Goal: Complete application form

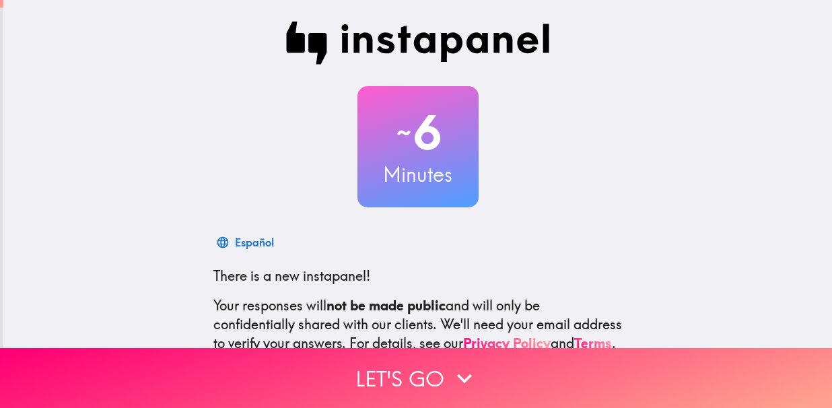
scroll to position [152, 0]
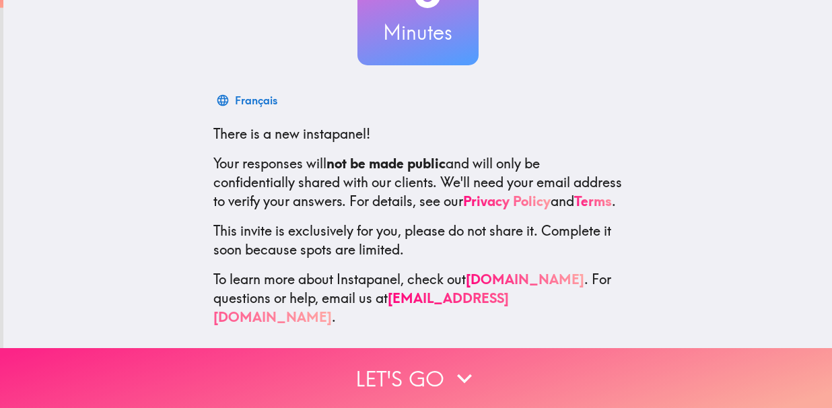
click at [380, 365] on button "Let's go" at bounding box center [416, 378] width 832 height 60
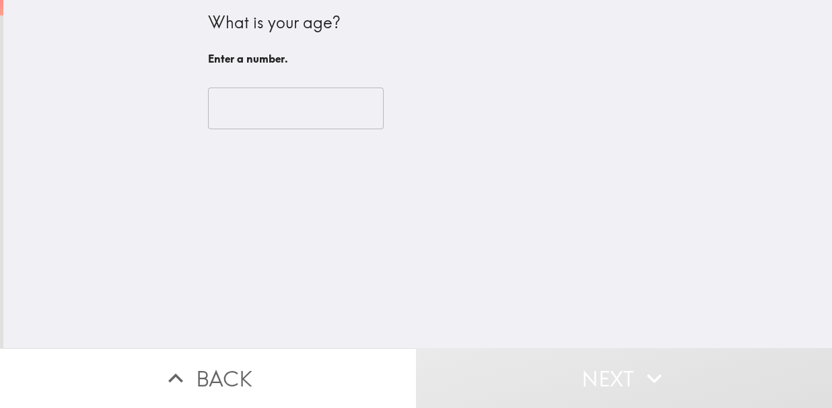
click at [246, 123] on input "number" at bounding box center [296, 109] width 176 height 42
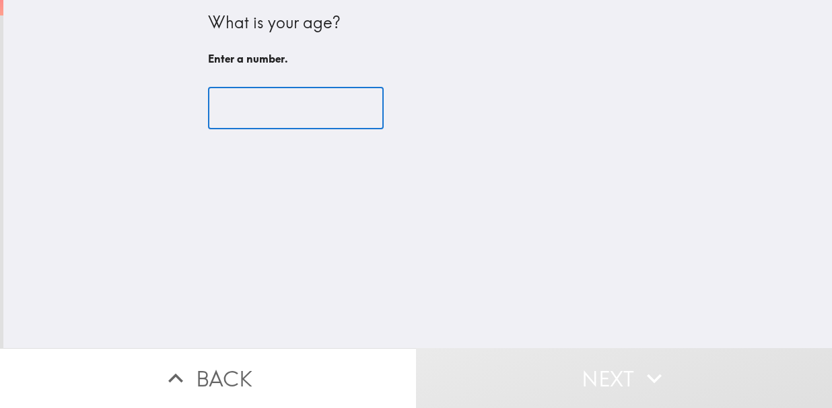
click at [246, 112] on input "number" at bounding box center [296, 109] width 176 height 42
click at [240, 108] on input "number" at bounding box center [296, 109] width 176 height 42
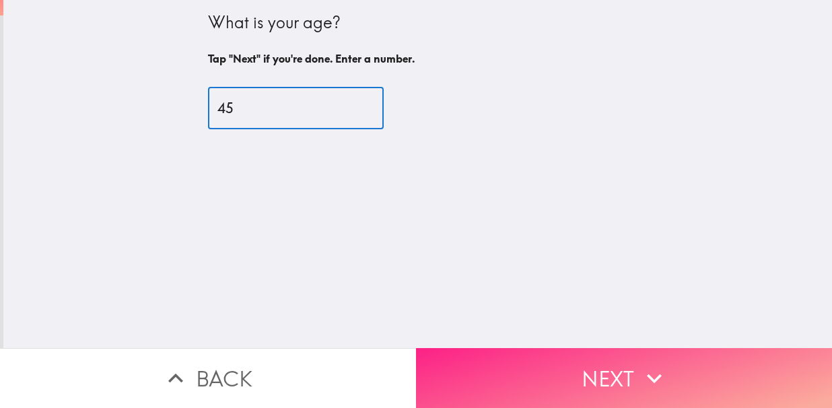
type input "45"
click at [482, 348] on button "Next" at bounding box center [624, 378] width 416 height 60
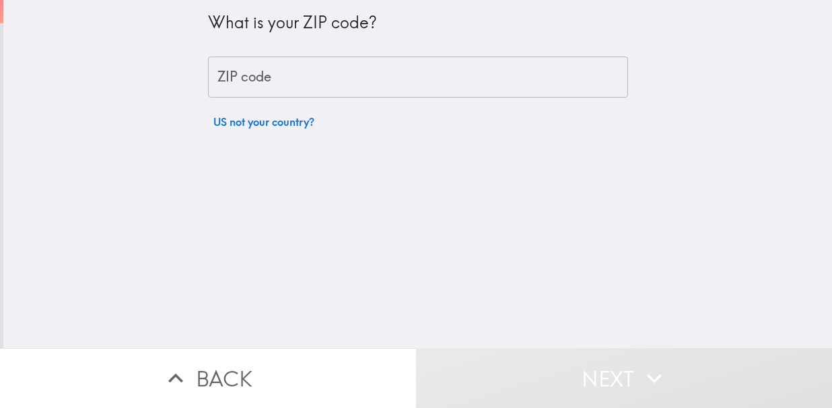
click at [257, 83] on input "ZIP code" at bounding box center [418, 78] width 420 height 42
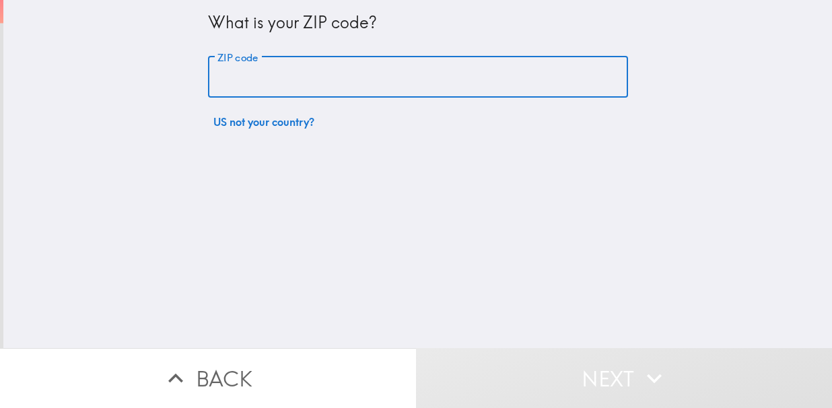
click at [252, 81] on input "ZIP code" at bounding box center [418, 78] width 420 height 42
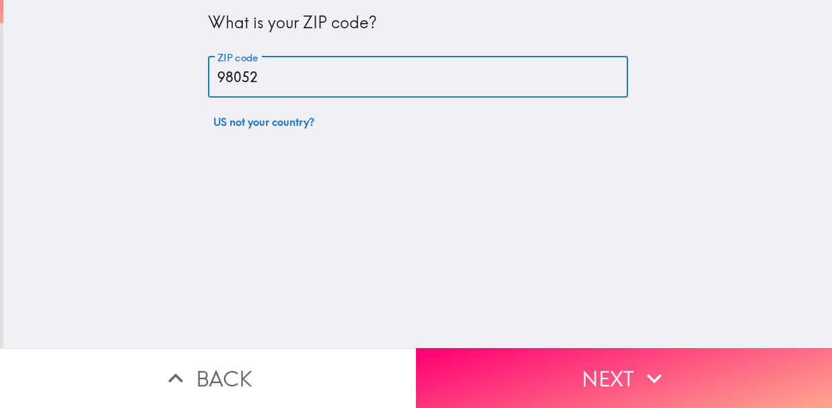
type input "98052"
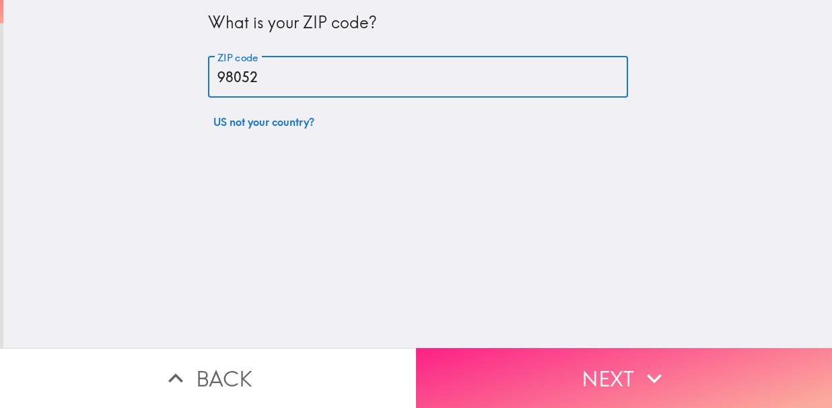
click at [458, 373] on button "Next" at bounding box center [624, 378] width 416 height 60
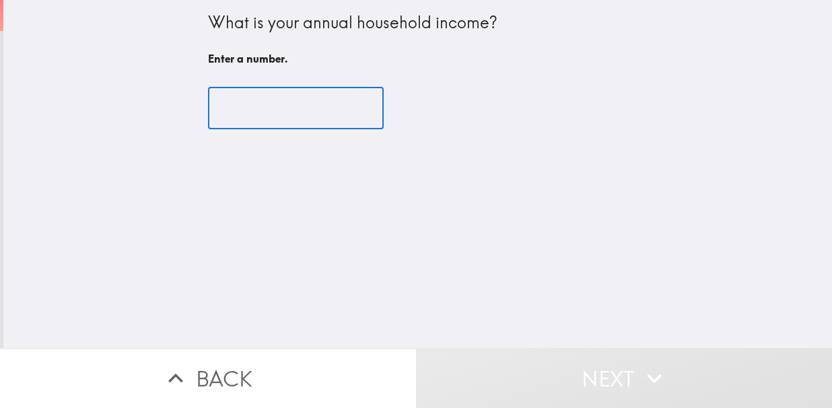
click at [288, 112] on input "number" at bounding box center [296, 109] width 176 height 42
click at [283, 113] on input "number" at bounding box center [296, 109] width 176 height 42
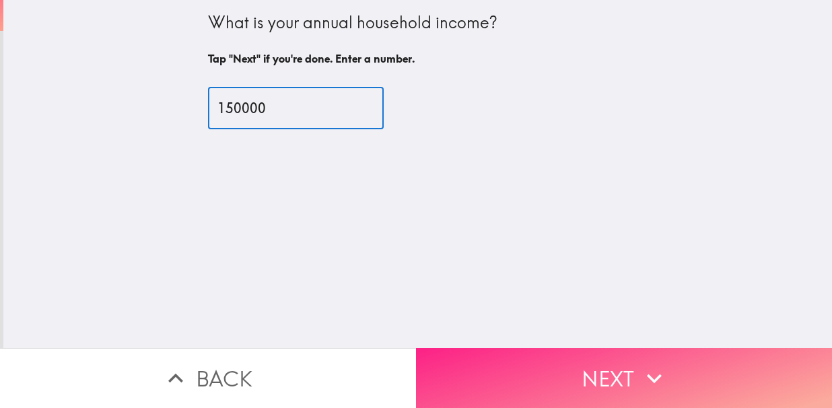
type input "150000"
click at [583, 358] on button "Next" at bounding box center [624, 378] width 416 height 60
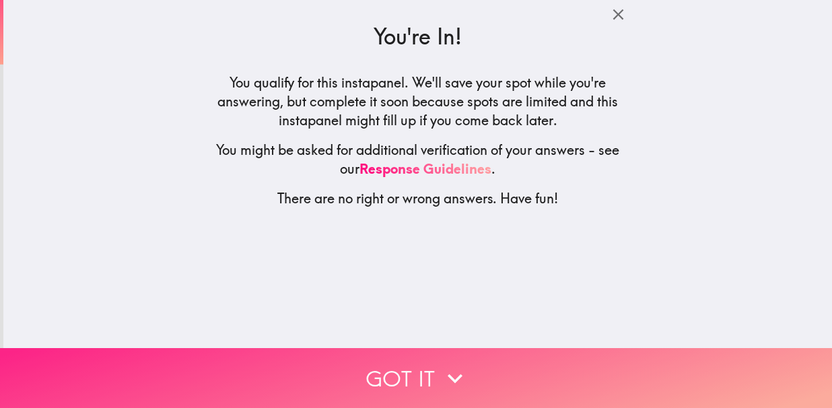
click at [440, 366] on icon "button" at bounding box center [455, 379] width 30 height 30
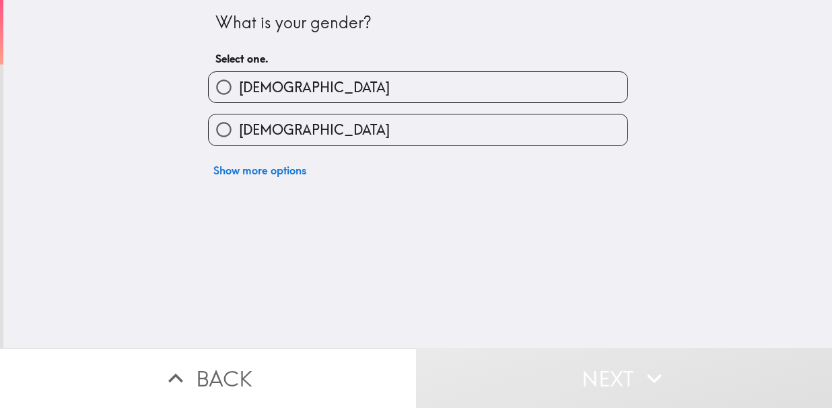
click at [255, 85] on span "[DEMOGRAPHIC_DATA]" at bounding box center [314, 87] width 151 height 19
click at [239, 85] on input "[DEMOGRAPHIC_DATA]" at bounding box center [224, 87] width 30 height 30
radio input "true"
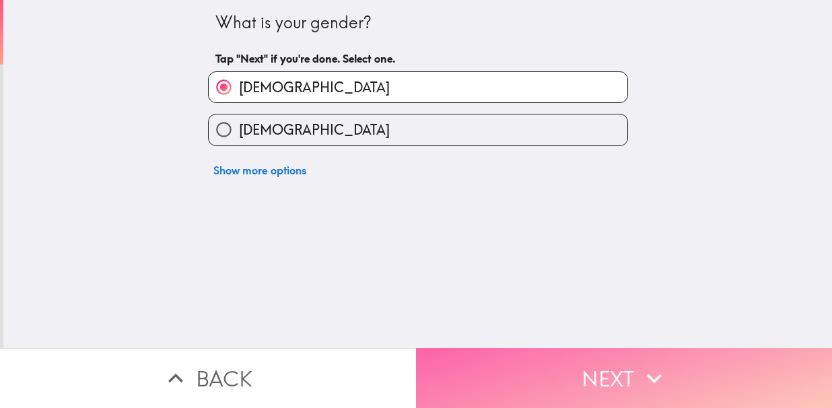
click at [513, 365] on button "Next" at bounding box center [624, 378] width 416 height 60
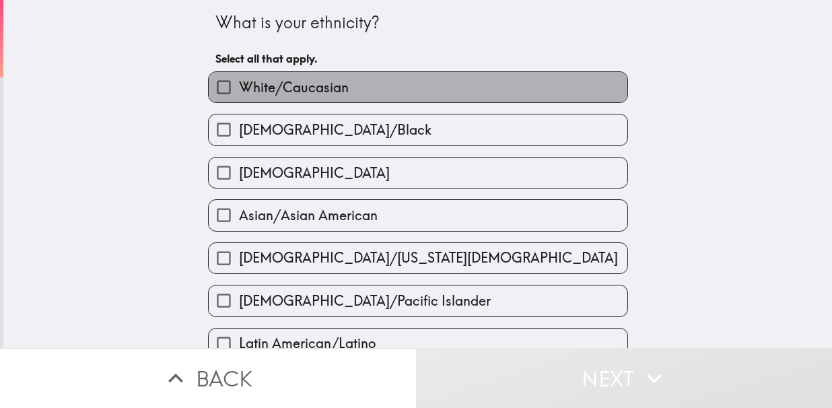
click at [239, 85] on span "White/Caucasian" at bounding box center [294, 87] width 110 height 19
click at [233, 85] on input "White/Caucasian" at bounding box center [224, 87] width 30 height 30
checkbox input "true"
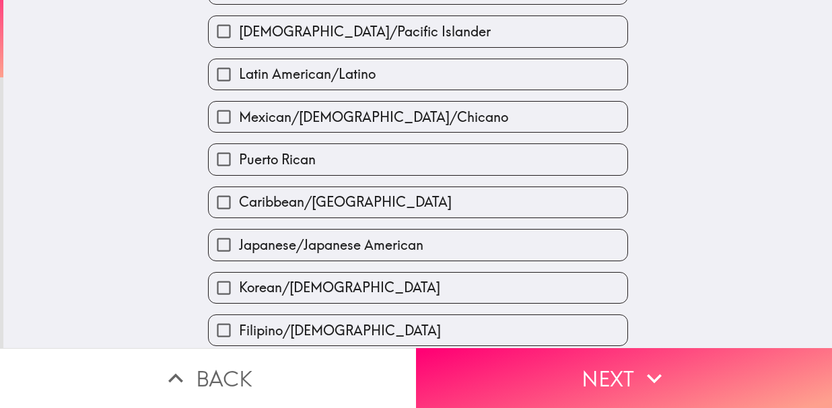
scroll to position [337, 0]
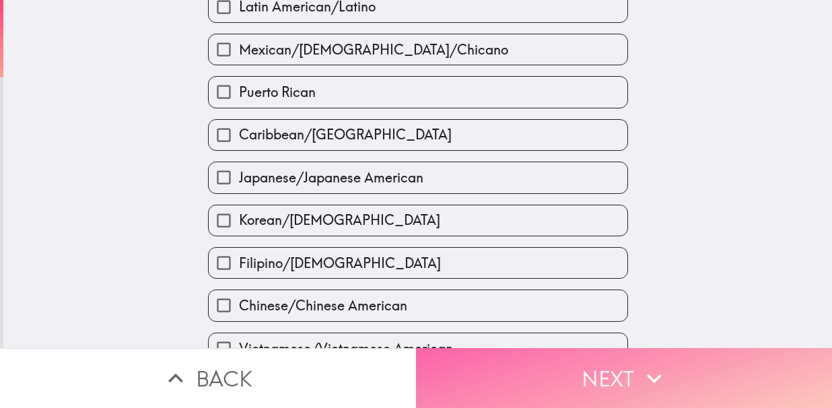
click at [568, 364] on button "Next" at bounding box center [624, 378] width 416 height 60
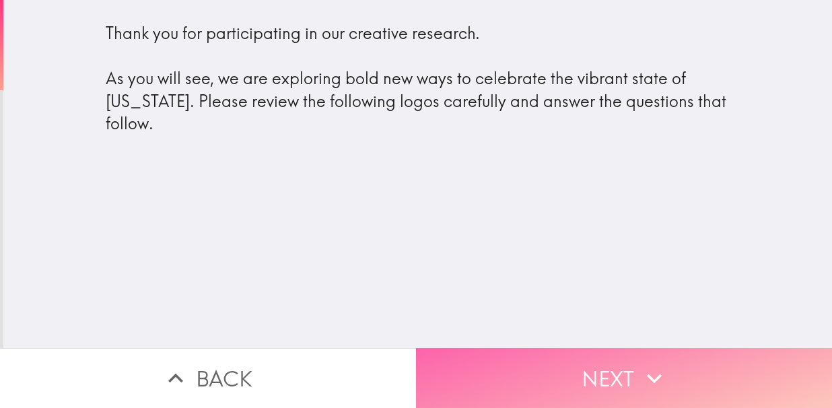
click at [543, 368] on button "Next" at bounding box center [624, 378] width 416 height 60
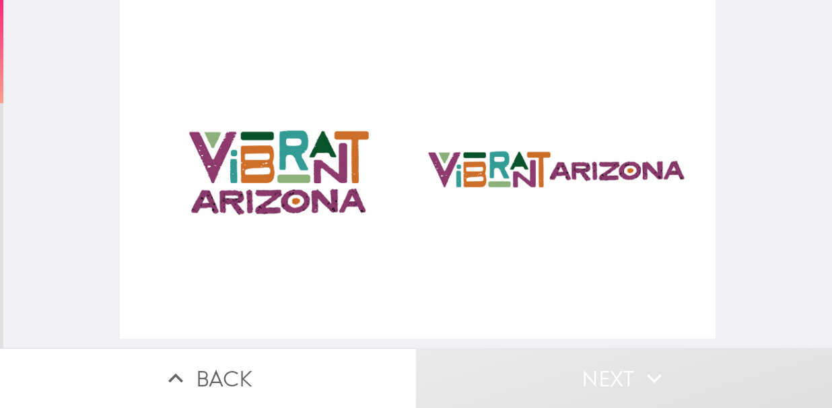
click at [299, 180] on div at bounding box center [417, 169] width 595 height 339
click at [482, 172] on div at bounding box center [417, 169] width 595 height 339
click at [481, 174] on div at bounding box center [417, 169] width 595 height 339
click at [225, 171] on div at bounding box center [417, 169] width 595 height 339
click at [560, 172] on div at bounding box center [417, 169] width 595 height 339
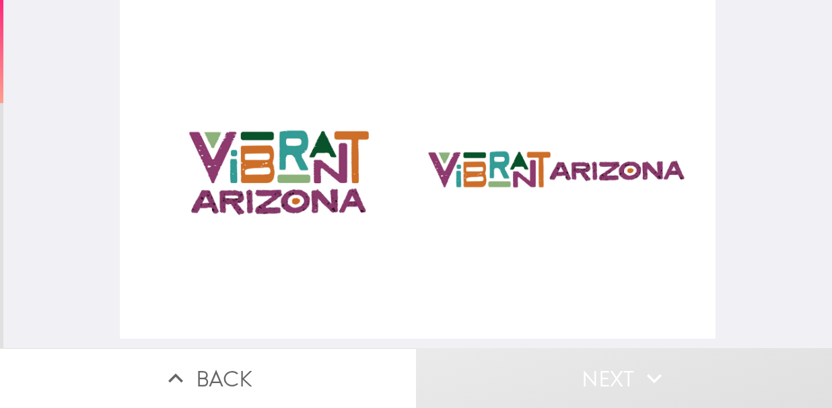
click at [510, 171] on div at bounding box center [417, 169] width 595 height 339
click at [299, 166] on div at bounding box center [417, 169] width 595 height 339
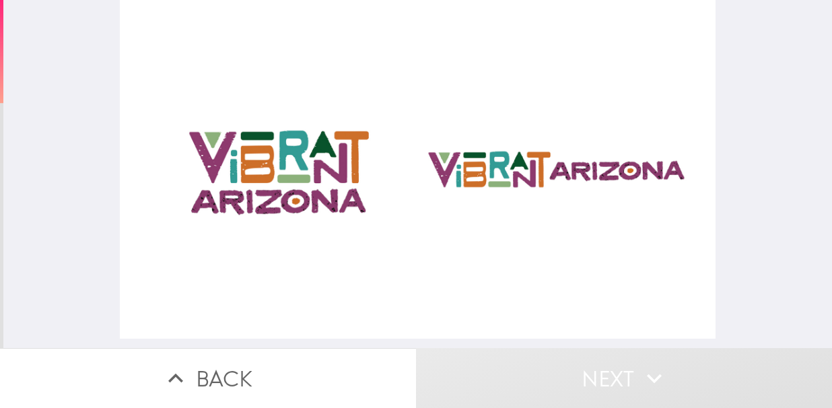
click at [500, 168] on div at bounding box center [417, 169] width 595 height 339
click at [298, 166] on div at bounding box center [417, 169] width 595 height 339
click at [287, 193] on div at bounding box center [417, 169] width 595 height 339
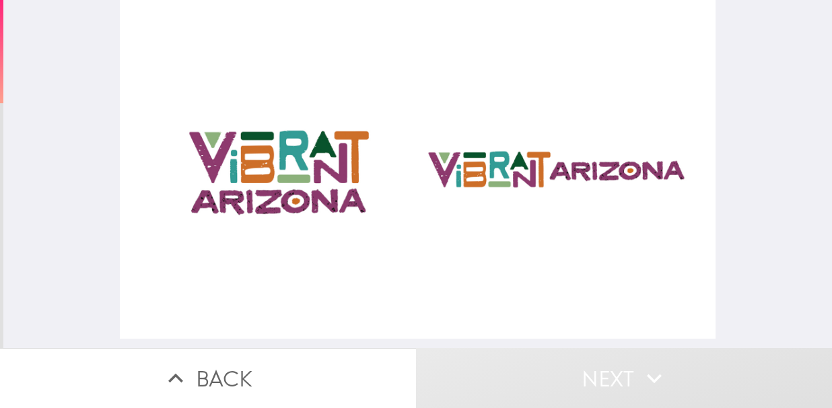
click at [285, 183] on div at bounding box center [417, 169] width 595 height 339
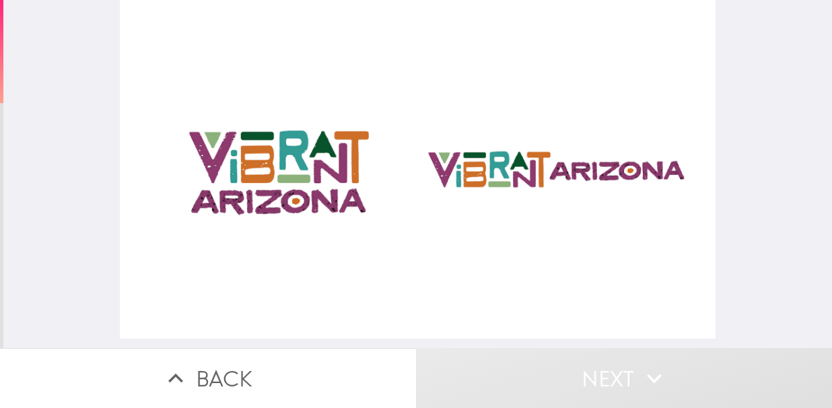
click at [285, 183] on div at bounding box center [417, 169] width 595 height 339
click at [523, 179] on div at bounding box center [417, 169] width 595 height 339
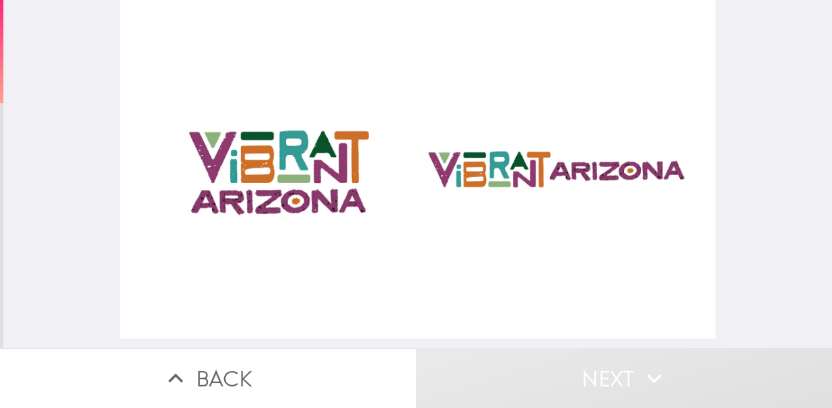
click at [523, 179] on div at bounding box center [417, 169] width 595 height 339
click at [522, 178] on div at bounding box center [417, 169] width 595 height 339
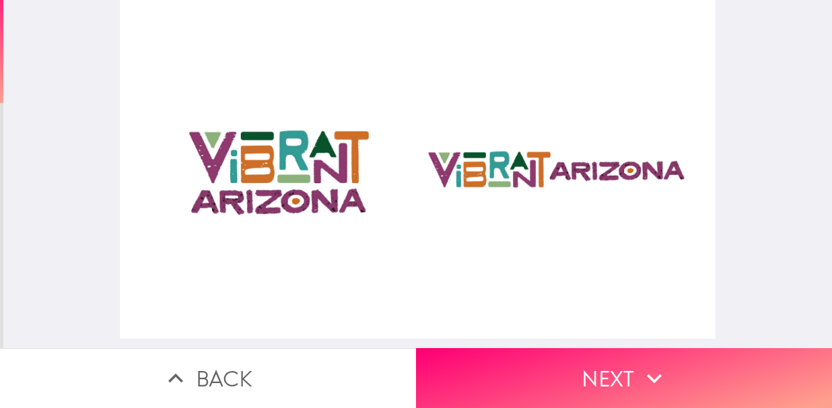
click at [521, 178] on div at bounding box center [417, 169] width 595 height 339
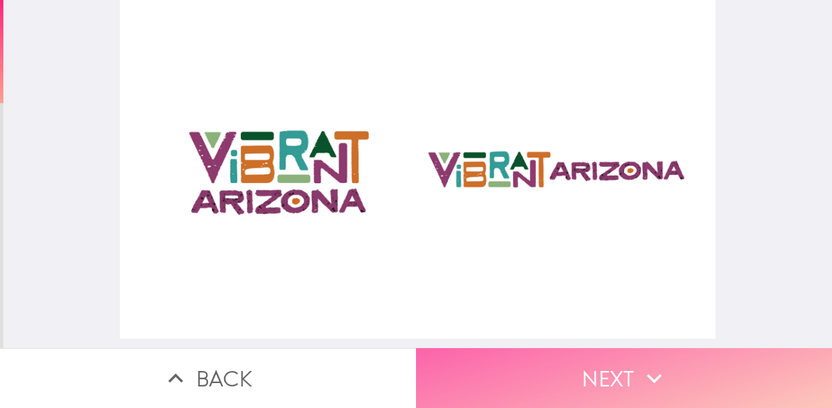
click at [532, 358] on button "Next" at bounding box center [624, 378] width 416 height 60
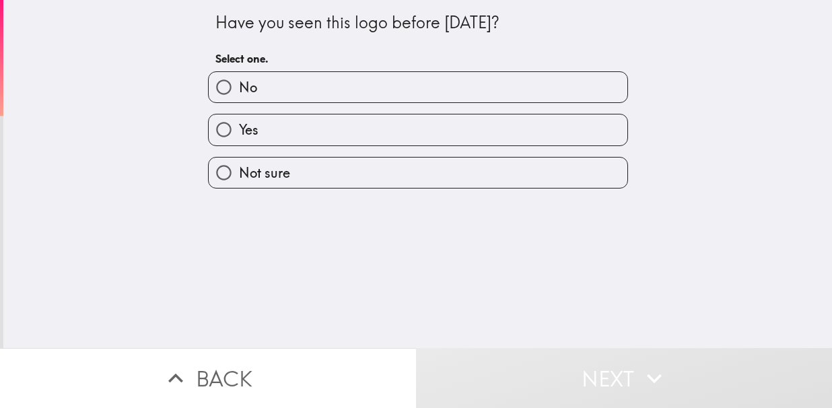
click at [268, 95] on label "No" at bounding box center [418, 87] width 419 height 30
click at [239, 95] on input "No" at bounding box center [224, 87] width 30 height 30
radio input "true"
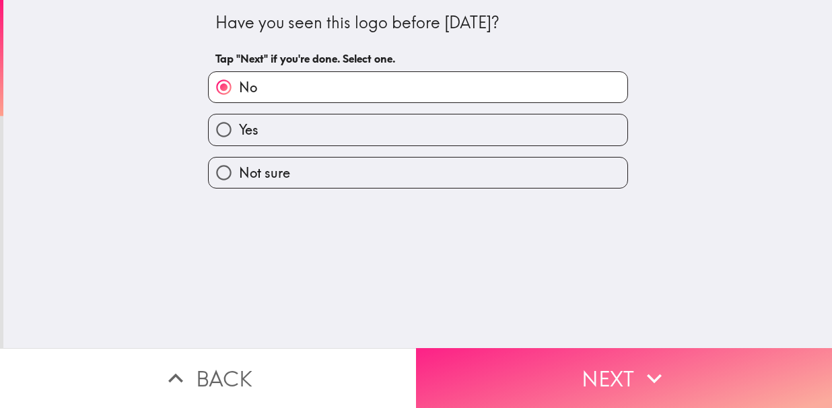
click at [575, 364] on button "Next" at bounding box center [624, 378] width 416 height 60
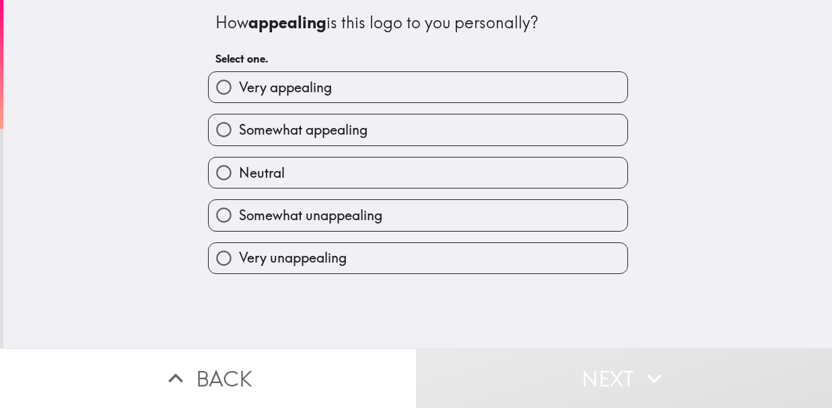
click at [324, 88] on span "Very appealing" at bounding box center [285, 87] width 93 height 19
click at [239, 88] on input "Very appealing" at bounding box center [224, 87] width 30 height 30
radio input "true"
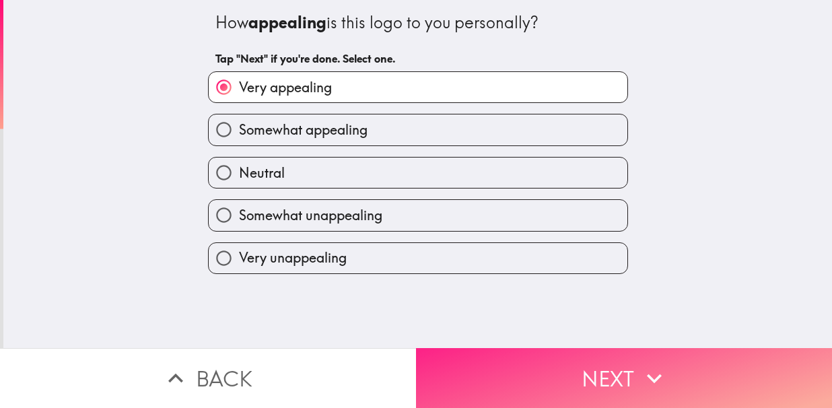
click at [517, 363] on button "Next" at bounding box center [624, 378] width 416 height 60
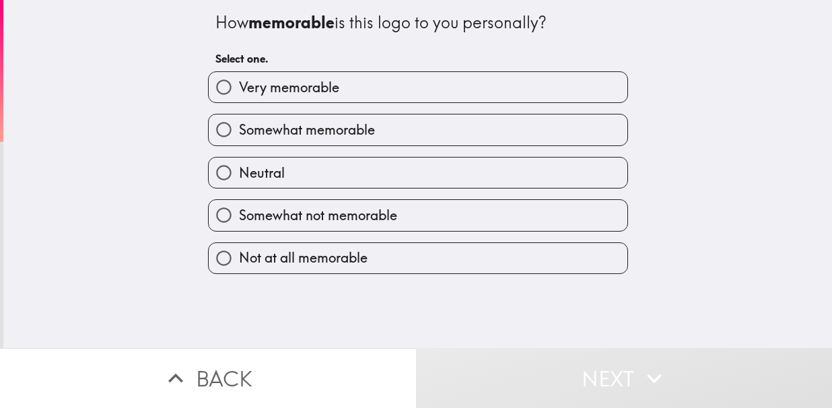
click at [286, 83] on span "Very memorable" at bounding box center [289, 87] width 100 height 19
click at [239, 83] on input "Very memorable" at bounding box center [224, 87] width 30 height 30
radio input "true"
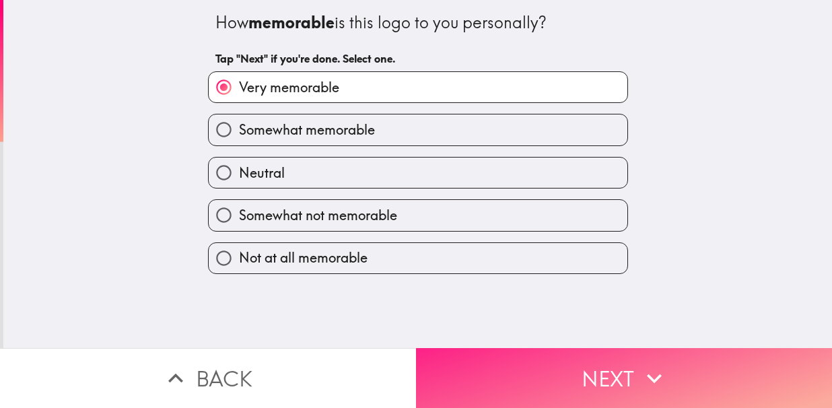
click at [545, 364] on button "Next" at bounding box center [624, 378] width 416 height 60
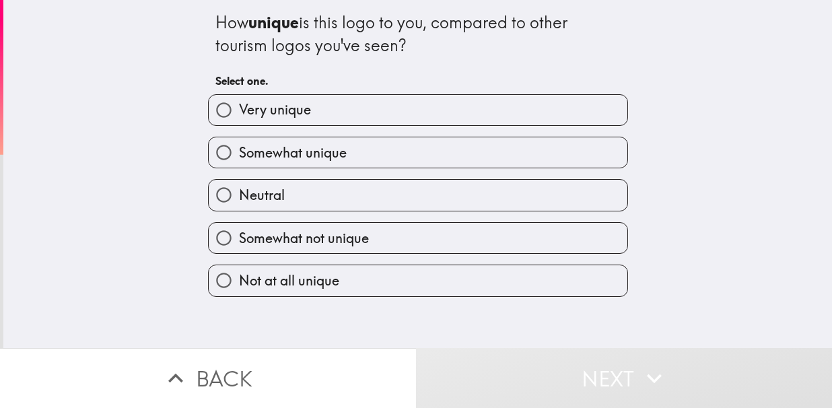
click at [292, 116] on span "Very unique" at bounding box center [275, 109] width 72 height 19
click at [239, 116] on input "Very unique" at bounding box center [224, 110] width 30 height 30
radio input "true"
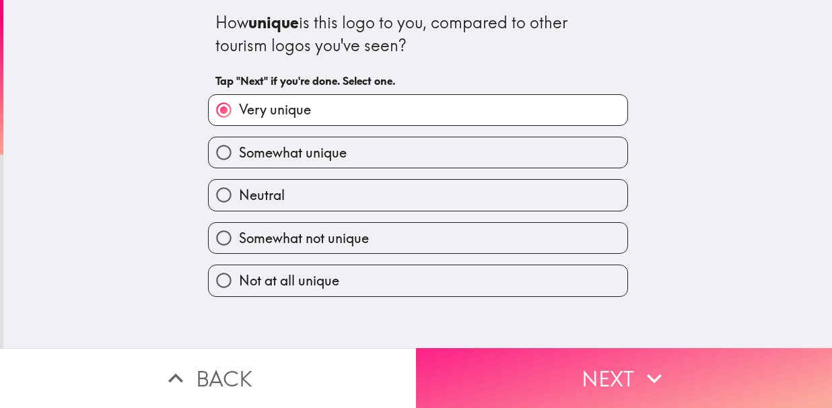
click at [536, 353] on button "Next" at bounding box center [624, 378] width 416 height 60
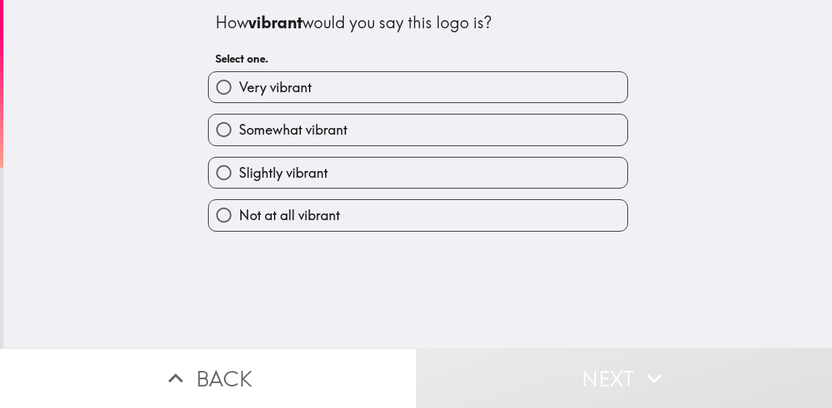
click at [279, 94] on span "Very vibrant" at bounding box center [275, 87] width 73 height 19
click at [239, 94] on input "Very vibrant" at bounding box center [224, 87] width 30 height 30
radio input "true"
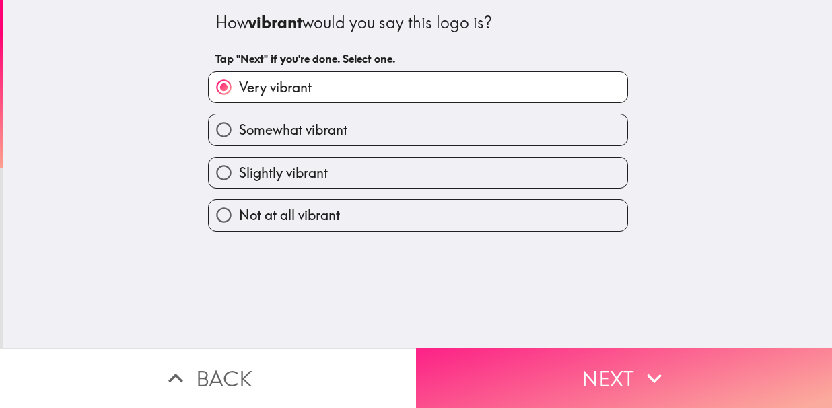
click at [485, 358] on button "Next" at bounding box center [624, 378] width 416 height 60
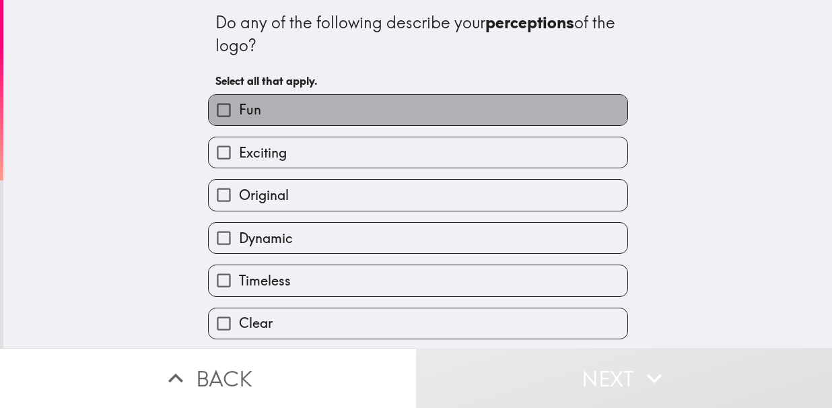
click at [255, 112] on label "Fun" at bounding box center [418, 110] width 419 height 30
click at [239, 112] on input "Fun" at bounding box center [224, 110] width 30 height 30
checkbox input "true"
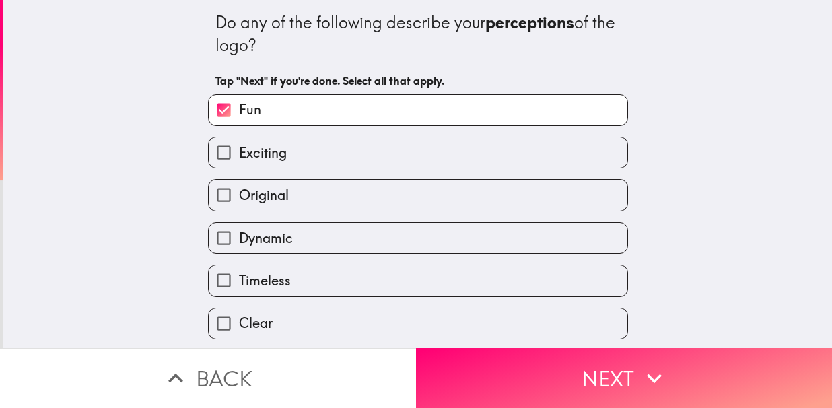
click at [263, 158] on span "Exciting" at bounding box center [263, 152] width 48 height 19
click at [239, 158] on input "Exciting" at bounding box center [224, 152] width 30 height 30
checkbox input "true"
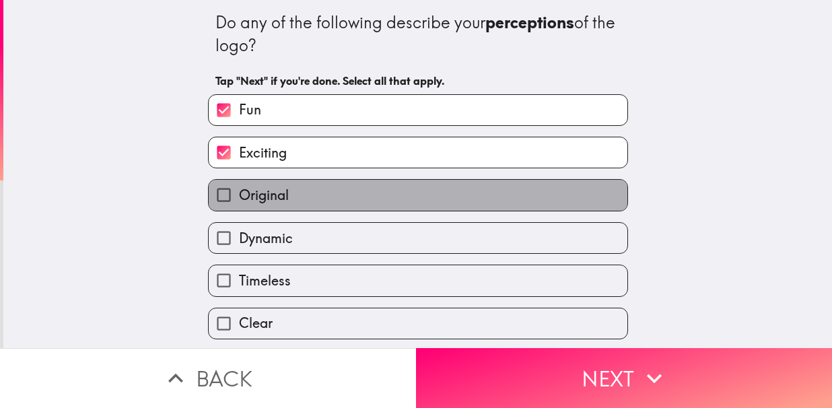
click at [263, 189] on span "Original" at bounding box center [264, 195] width 50 height 19
click at [239, 189] on input "Original" at bounding box center [224, 195] width 30 height 30
checkbox input "true"
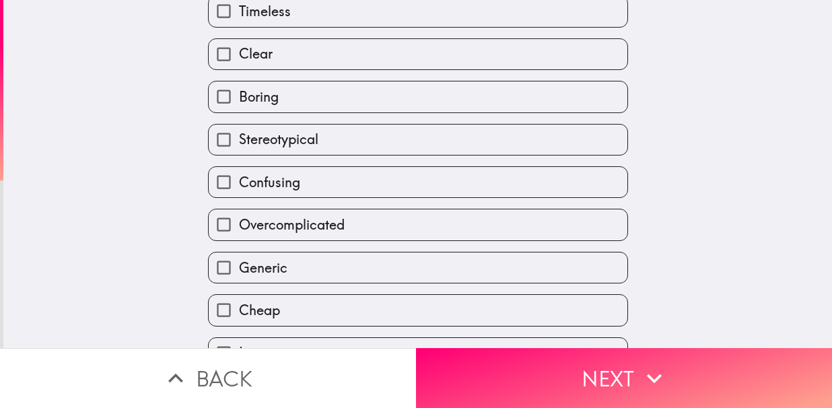
scroll to position [349, 0]
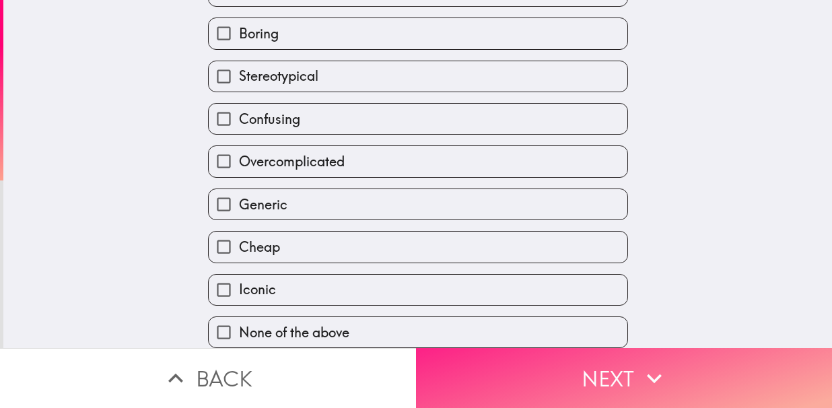
click at [531, 366] on button "Next" at bounding box center [624, 378] width 416 height 60
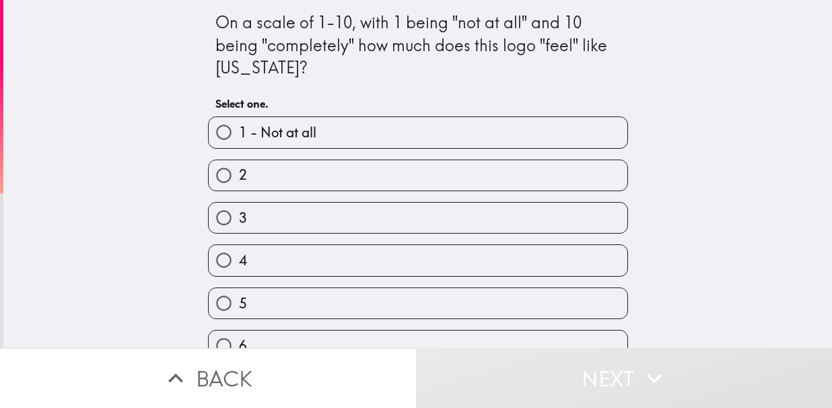
scroll to position [199, 0]
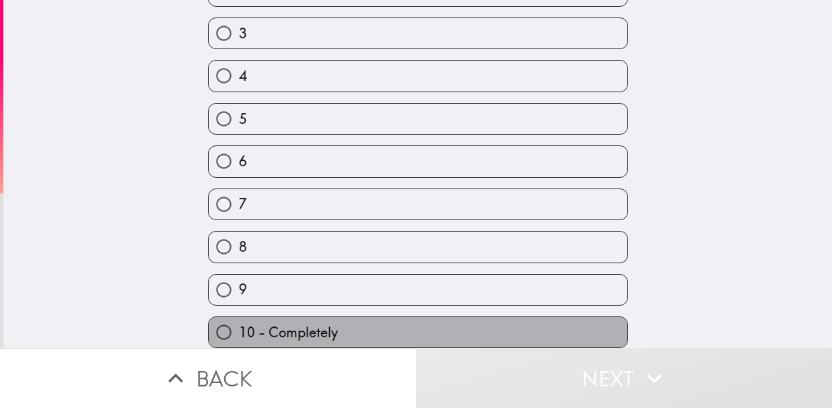
click at [281, 323] on span "10 - Completely" at bounding box center [288, 332] width 99 height 19
click at [239, 317] on input "10 - Completely" at bounding box center [224, 332] width 30 height 30
radio input "true"
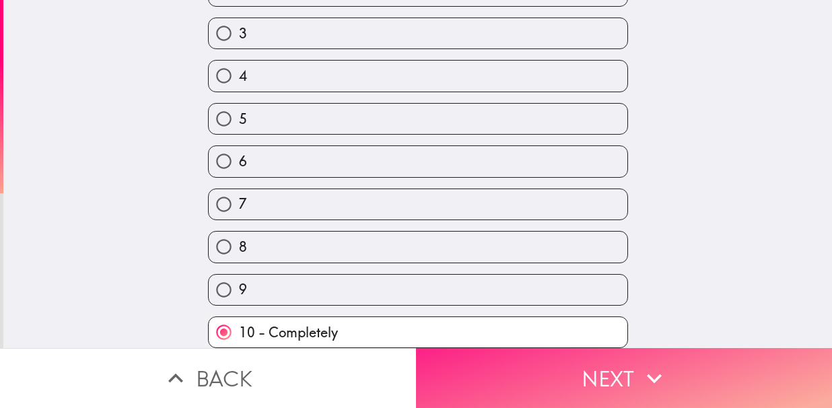
click at [591, 370] on button "Next" at bounding box center [624, 378] width 416 height 60
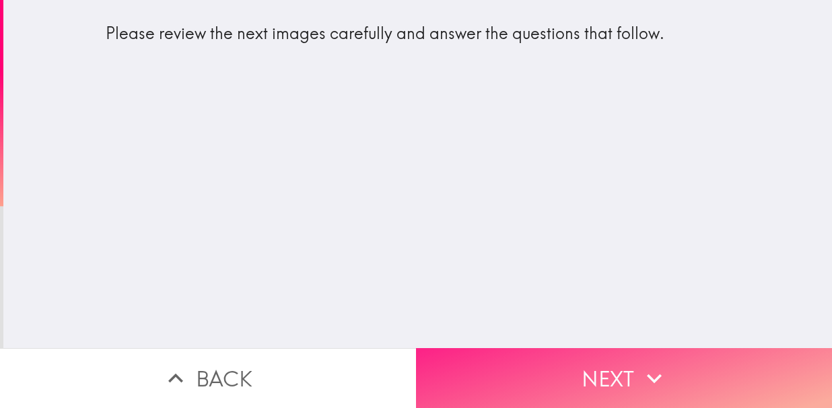
click at [506, 356] on button "Next" at bounding box center [624, 378] width 416 height 60
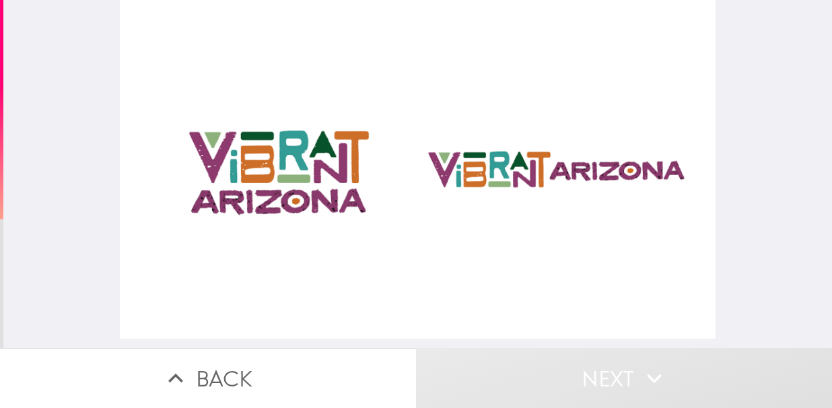
click at [482, 176] on div at bounding box center [417, 169] width 595 height 339
click at [318, 165] on div at bounding box center [417, 169] width 595 height 339
click at [496, 166] on div at bounding box center [417, 169] width 595 height 339
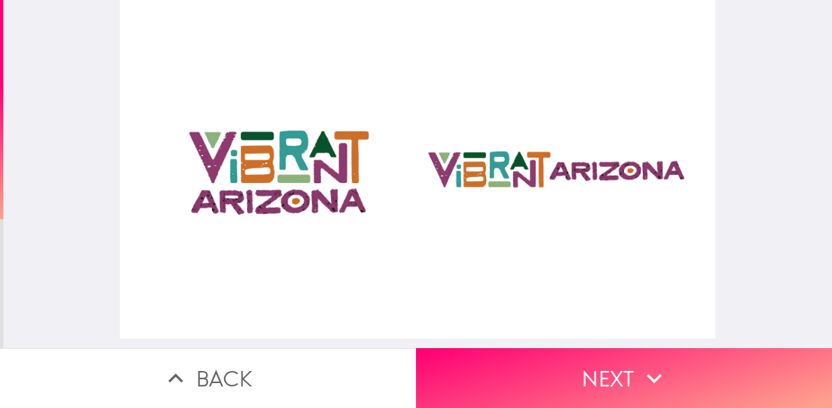
click at [496, 166] on div at bounding box center [417, 169] width 595 height 339
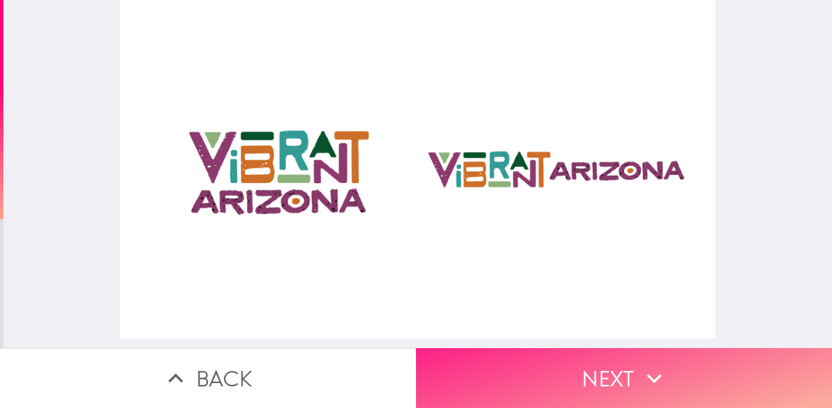
click at [531, 354] on button "Next" at bounding box center [624, 378] width 416 height 60
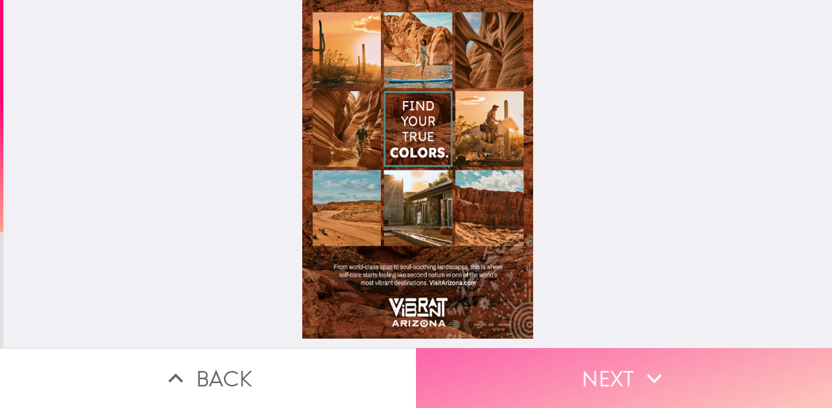
click at [575, 356] on button "Next" at bounding box center [624, 378] width 416 height 60
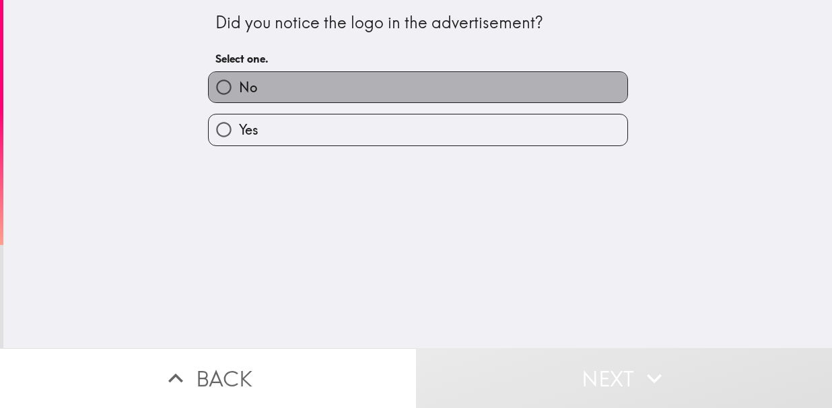
click at [257, 94] on label "No" at bounding box center [418, 87] width 419 height 30
click at [239, 94] on input "No" at bounding box center [224, 87] width 30 height 30
radio input "true"
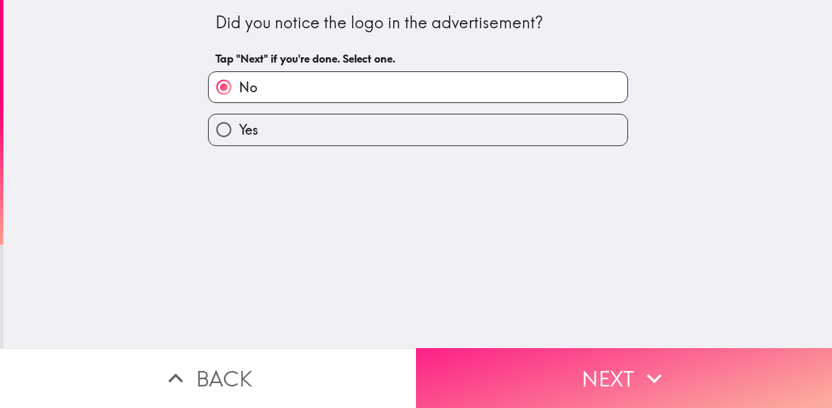
click at [540, 367] on button "Next" at bounding box center [624, 378] width 416 height 60
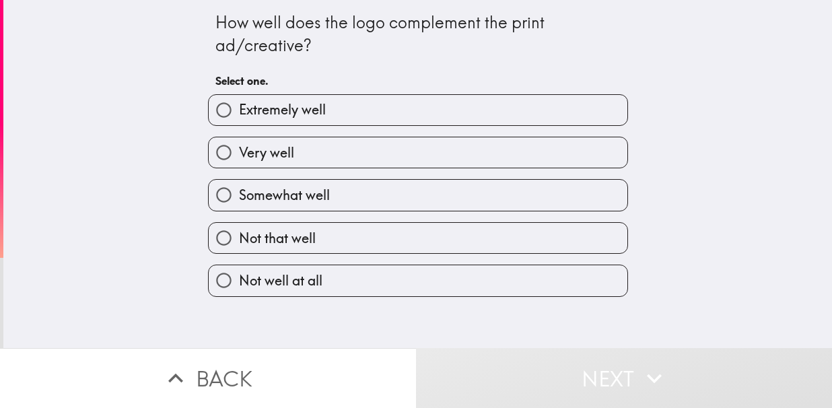
click at [239, 115] on span "Extremely well" at bounding box center [282, 109] width 87 height 19
click at [233, 115] on input "Extremely well" at bounding box center [224, 110] width 30 height 30
radio input "true"
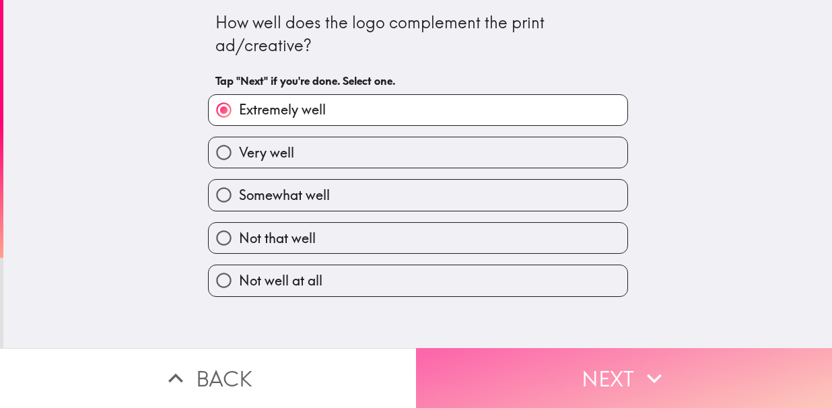
click at [569, 374] on button "Next" at bounding box center [624, 378] width 416 height 60
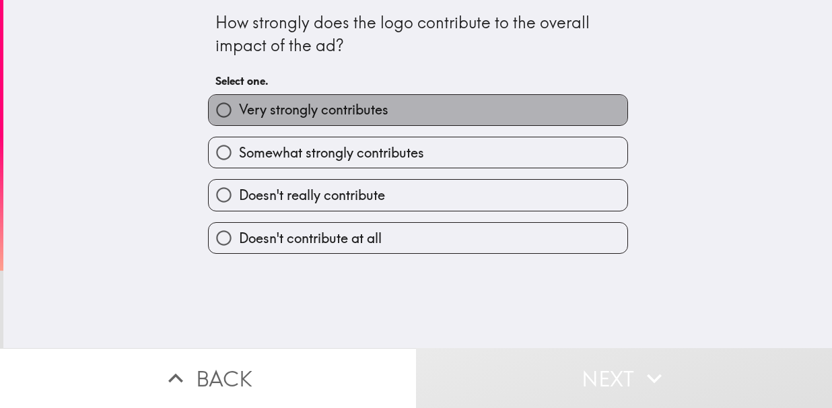
click at [251, 113] on span "Very strongly contributes" at bounding box center [313, 109] width 149 height 19
click at [239, 113] on input "Very strongly contributes" at bounding box center [224, 110] width 30 height 30
radio input "true"
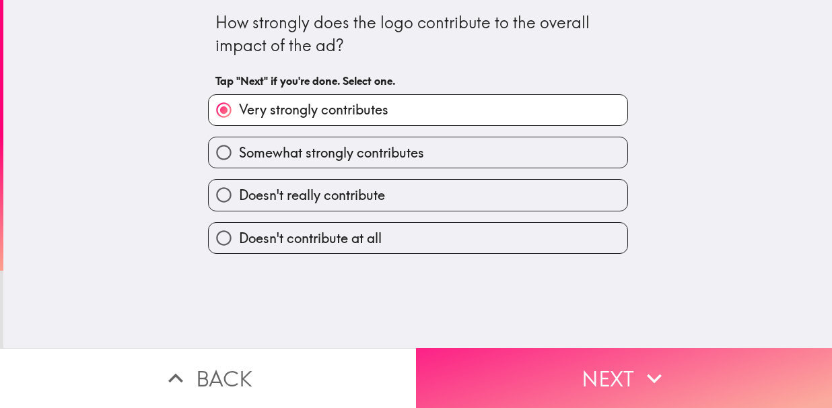
click at [609, 368] on button "Next" at bounding box center [624, 378] width 416 height 60
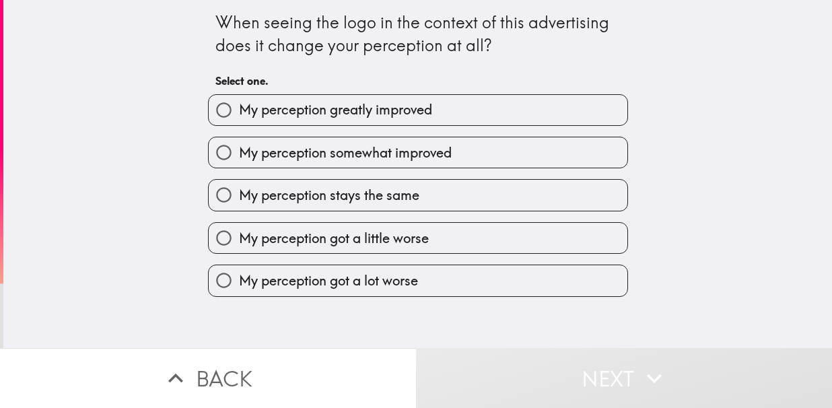
click at [273, 110] on span "My perception greatly improved" at bounding box center [335, 109] width 193 height 19
click at [239, 110] on input "My perception greatly improved" at bounding box center [224, 110] width 30 height 30
radio input "true"
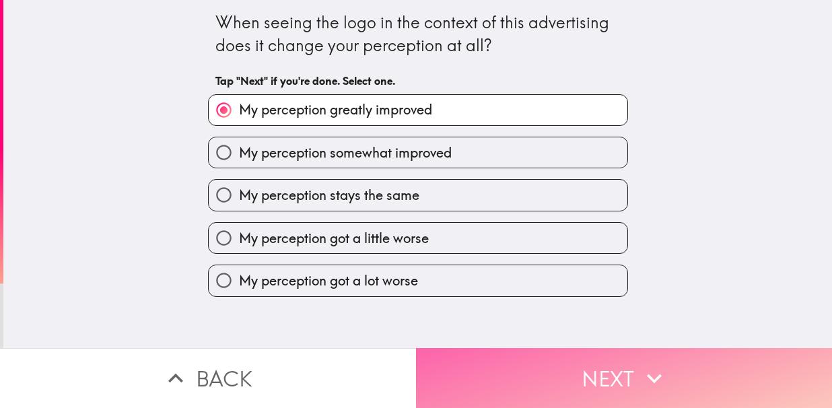
click at [532, 354] on button "Next" at bounding box center [624, 378] width 416 height 60
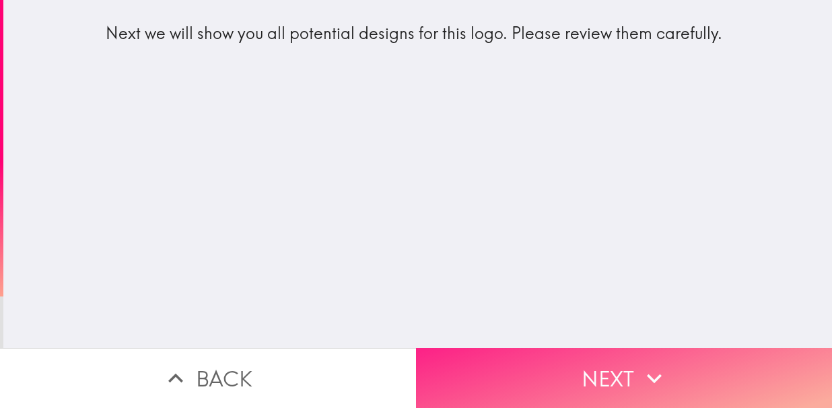
click at [546, 380] on button "Next" at bounding box center [624, 378] width 416 height 60
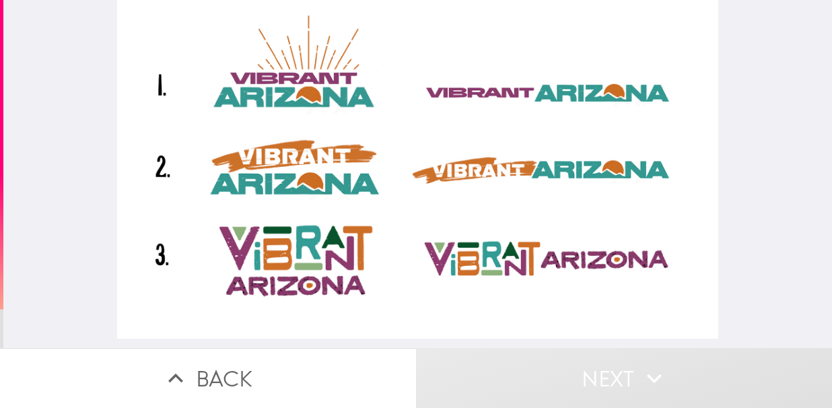
click at [293, 240] on div at bounding box center [418, 169] width 602 height 339
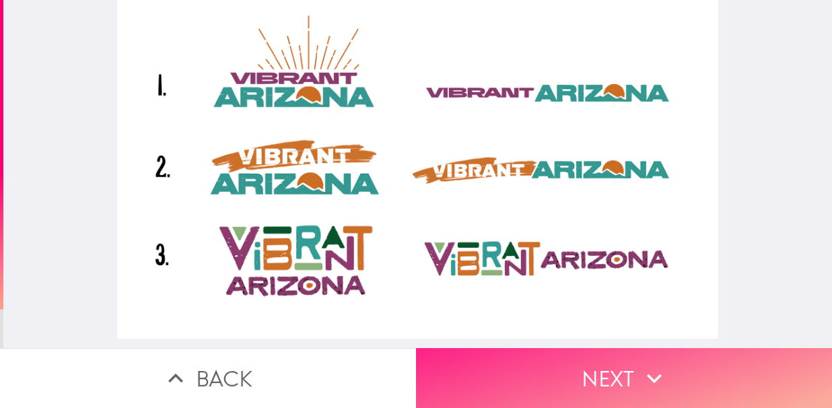
click at [567, 360] on button "Next" at bounding box center [624, 378] width 416 height 60
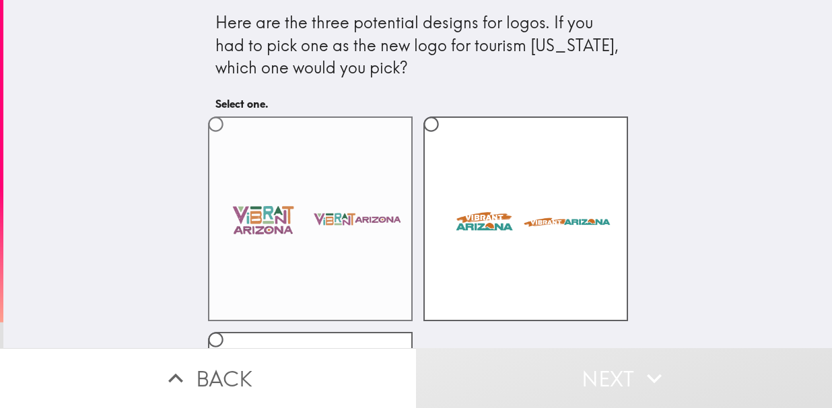
click at [338, 200] on label at bounding box center [310, 218] width 205 height 205
click at [231, 139] on input "radio" at bounding box center [216, 124] width 30 height 30
radio input "true"
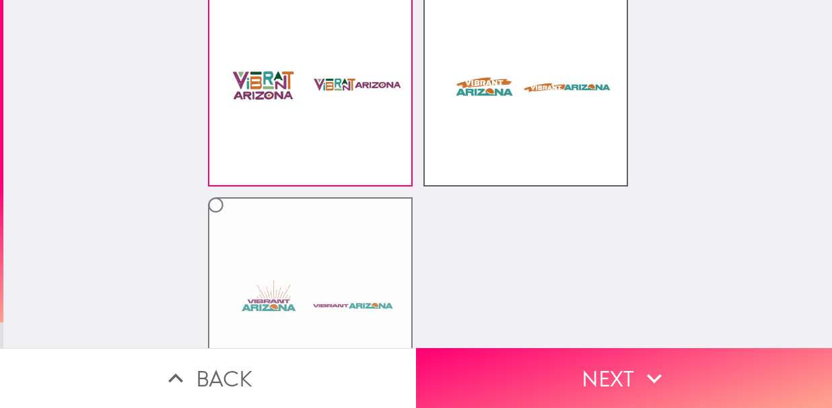
scroll to position [198, 0]
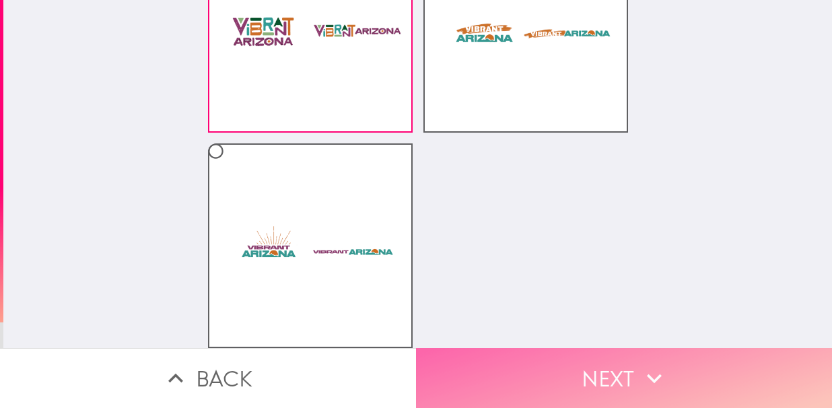
click at [564, 357] on button "Next" at bounding box center [624, 378] width 416 height 60
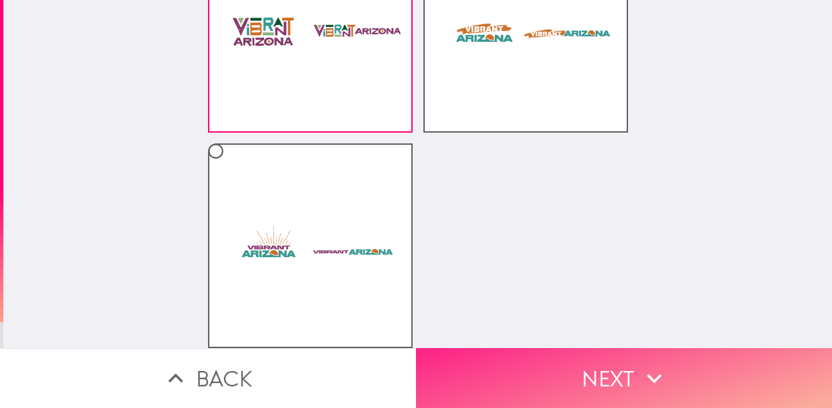
scroll to position [0, 0]
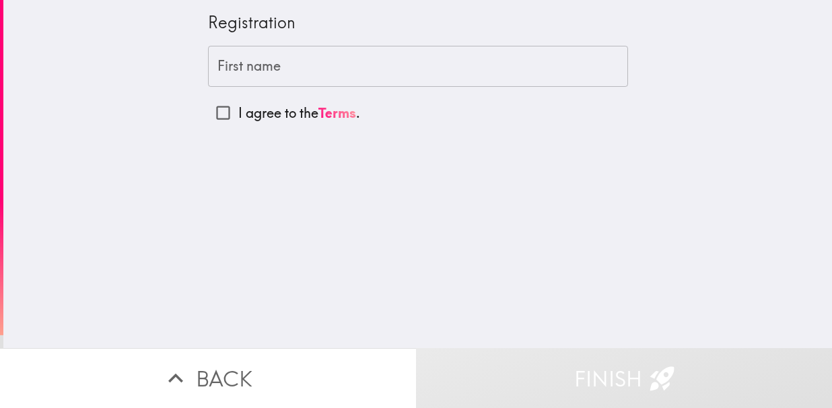
click at [272, 71] on input "First name" at bounding box center [418, 67] width 420 height 42
click at [42, 93] on div "Registration First name First name I agree to the Terms ." at bounding box center [417, 174] width 829 height 348
click at [248, 70] on input "First name" at bounding box center [418, 67] width 420 height 42
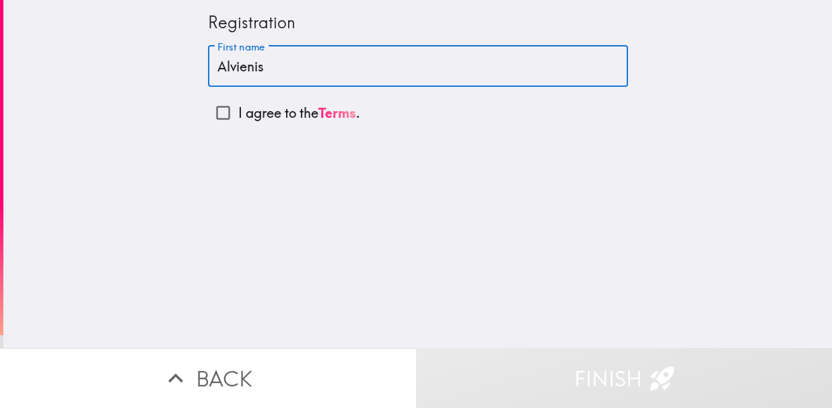
click at [231, 67] on input "Alvienis" at bounding box center [418, 67] width 420 height 42
type input "Alvenis"
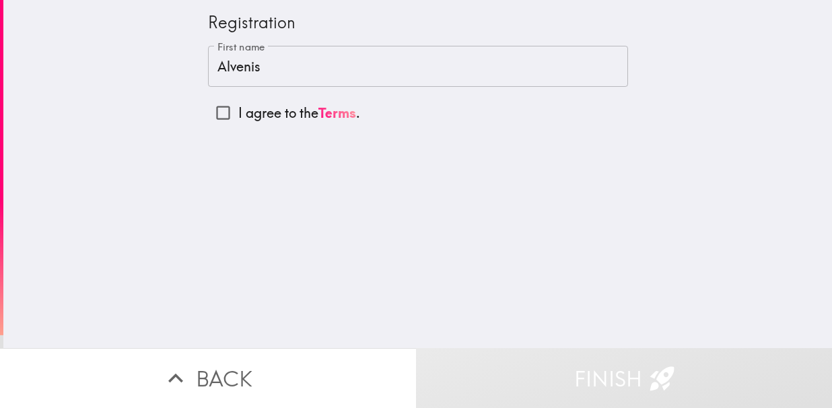
click at [277, 118] on p "I agree to the Terms ." at bounding box center [299, 113] width 122 height 19
click at [238, 118] on input "I agree to the Terms ." at bounding box center [223, 113] width 30 height 30
checkbox input "true"
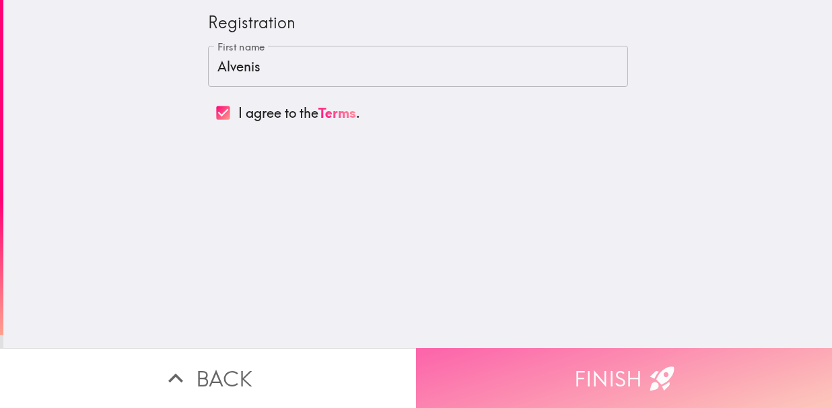
click at [531, 356] on button "Finish" at bounding box center [624, 378] width 416 height 60
